Goal: Task Accomplishment & Management: Use online tool/utility

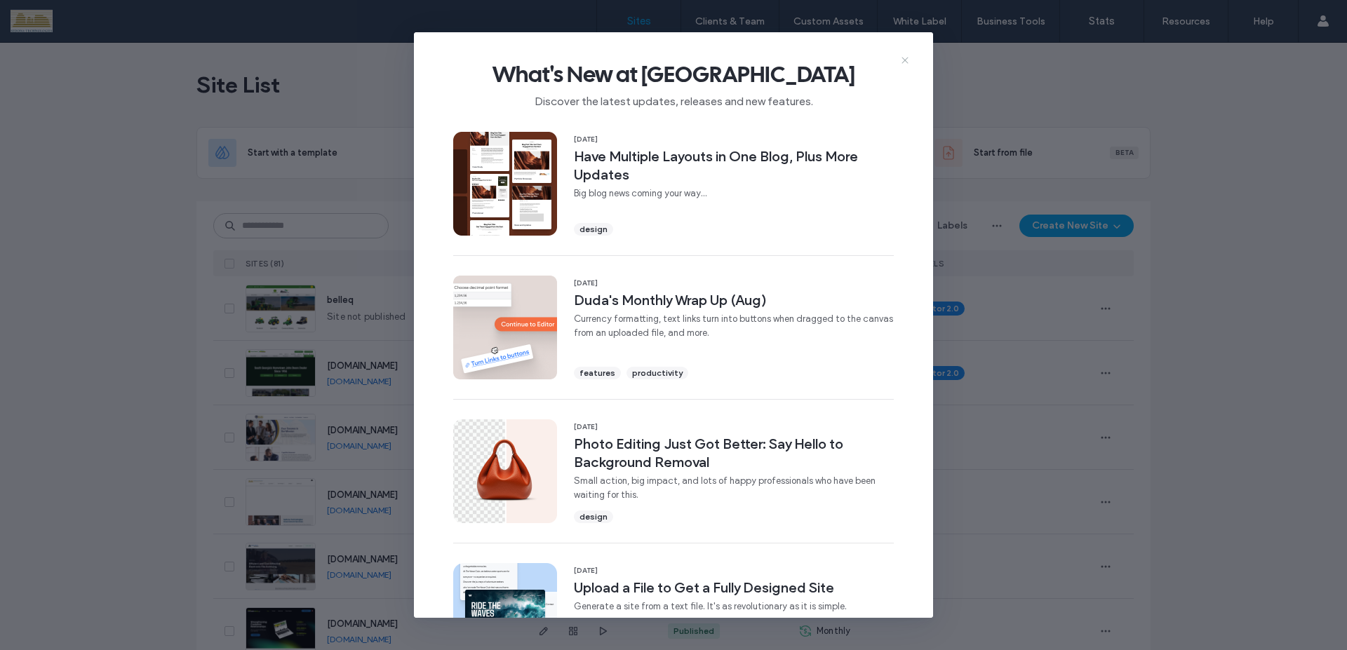
click at [907, 63] on icon at bounding box center [905, 60] width 11 height 11
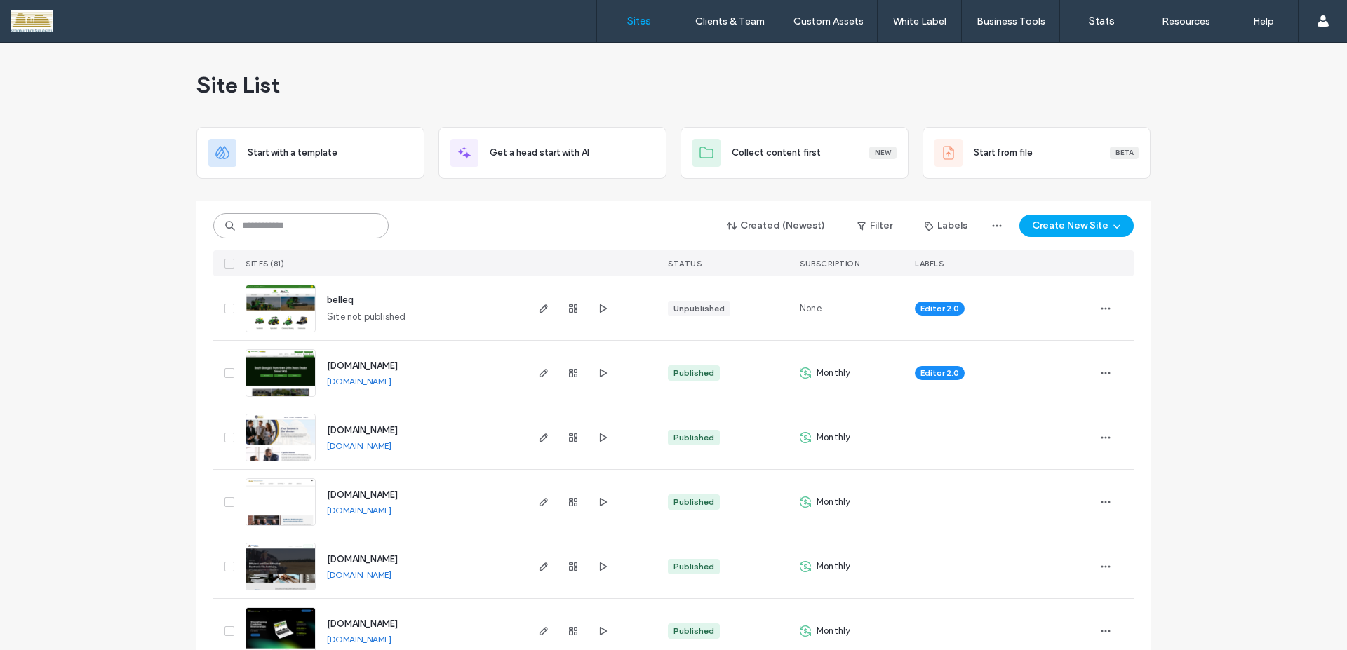
click at [335, 232] on input at bounding box center [300, 225] width 175 height 25
type input "*****"
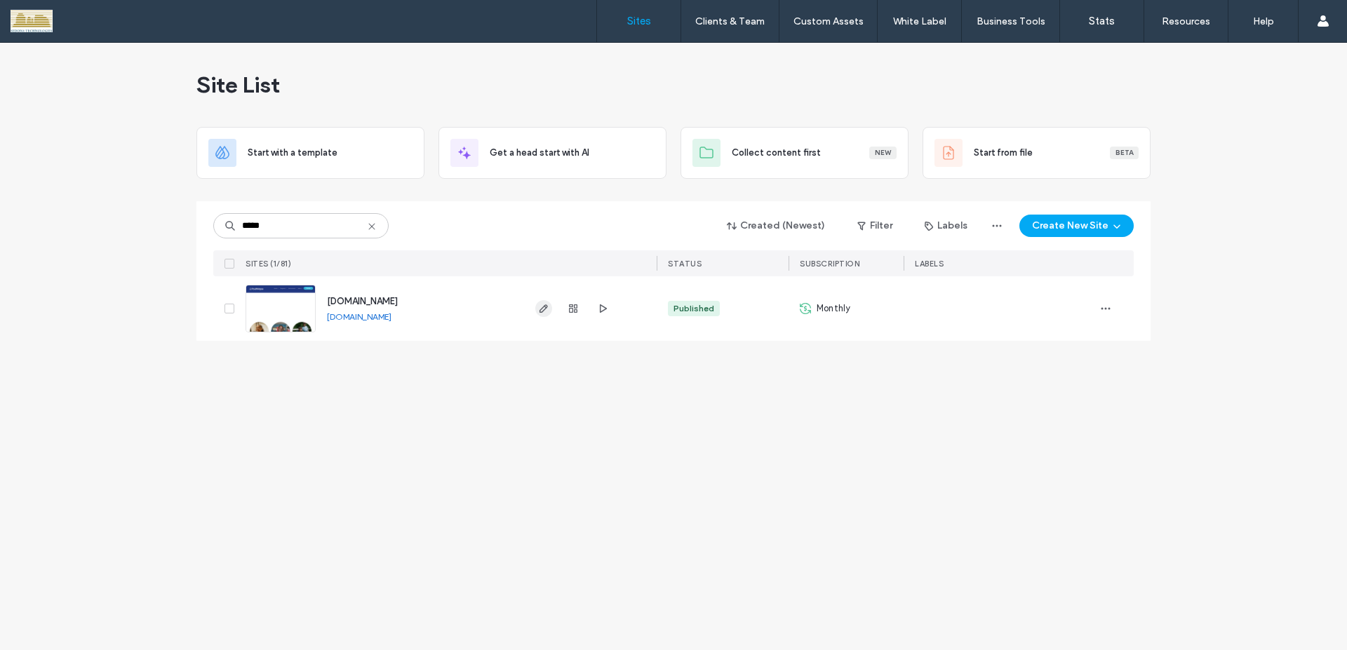
click at [542, 309] on use "button" at bounding box center [544, 309] width 8 height 8
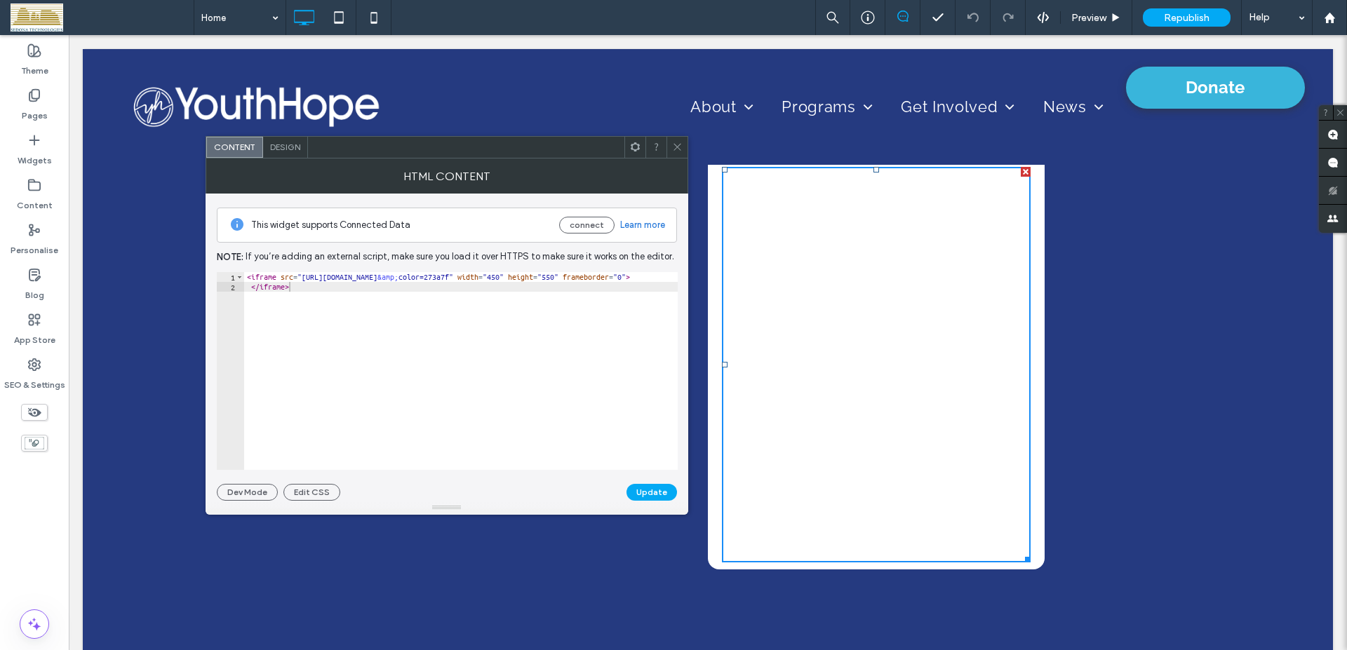
click at [674, 150] on use at bounding box center [677, 147] width 7 height 7
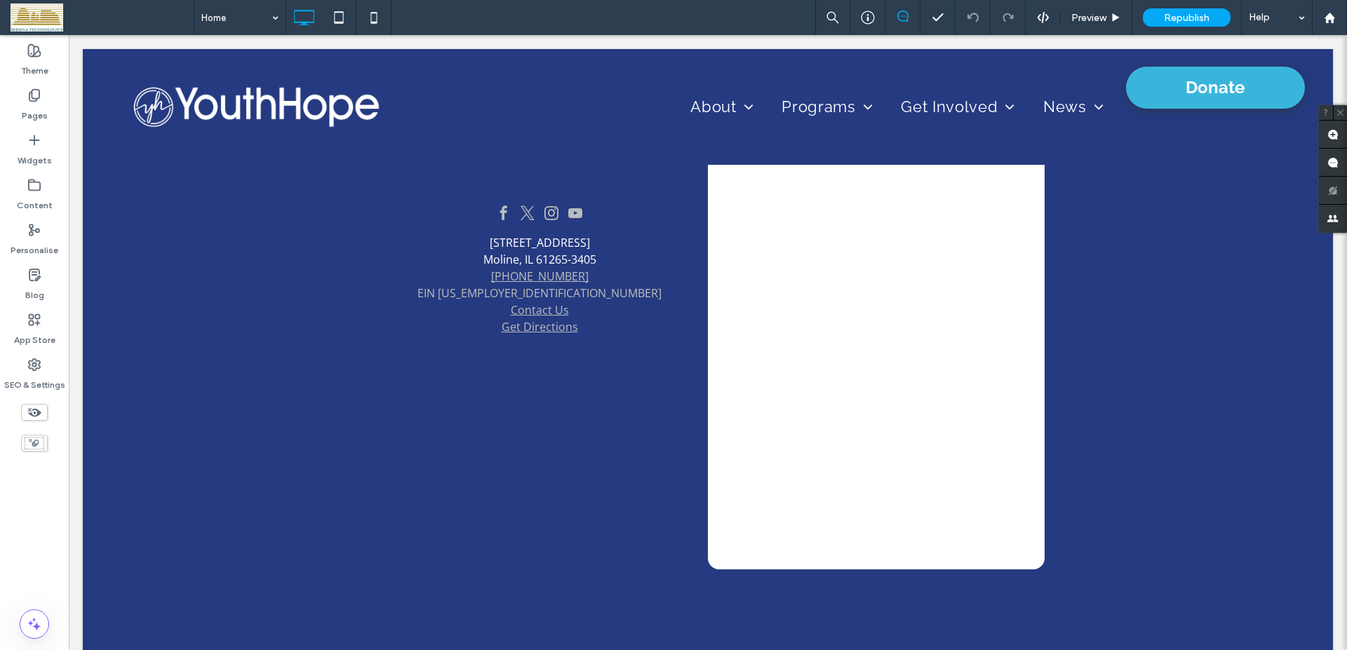
drag, startPoint x: 44, startPoint y: 236, endPoint x: 360, endPoint y: 264, distance: 317.7
click at [44, 236] on div "Personalise" at bounding box center [34, 240] width 69 height 45
